Goal: Task Accomplishment & Management: Manage account settings

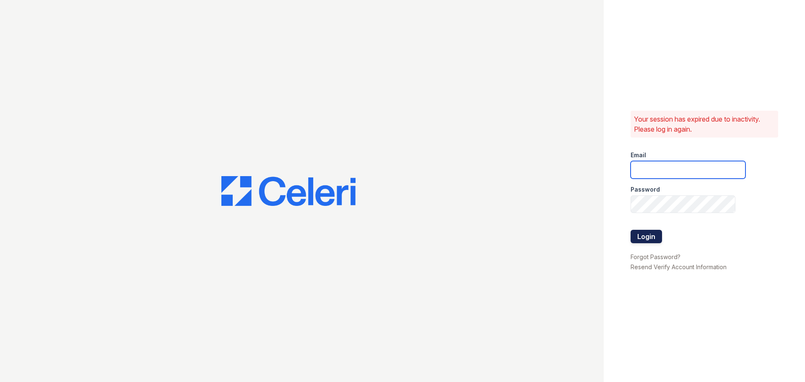
type input "[EMAIL_ADDRESS][DOMAIN_NAME]"
click at [648, 234] on button "Login" at bounding box center [646, 236] width 31 height 13
